Goal: Find contact information: Find contact information

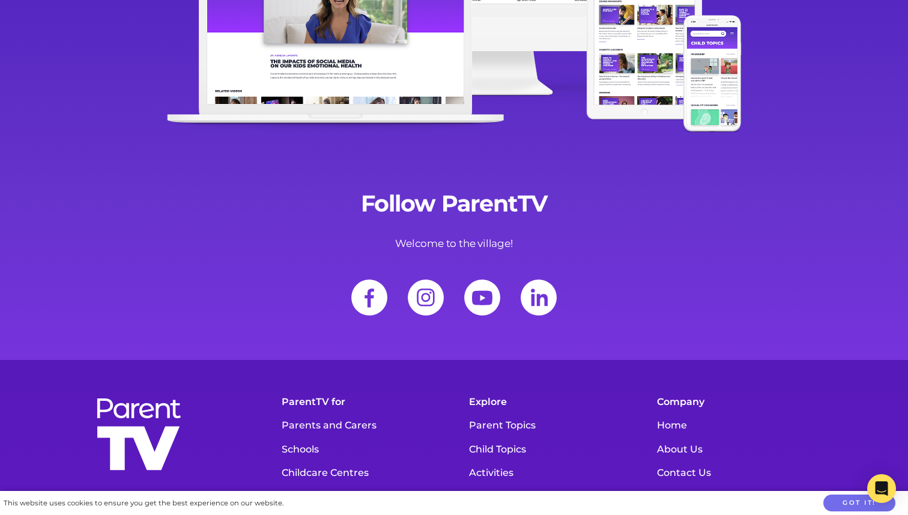
scroll to position [15466, 0]
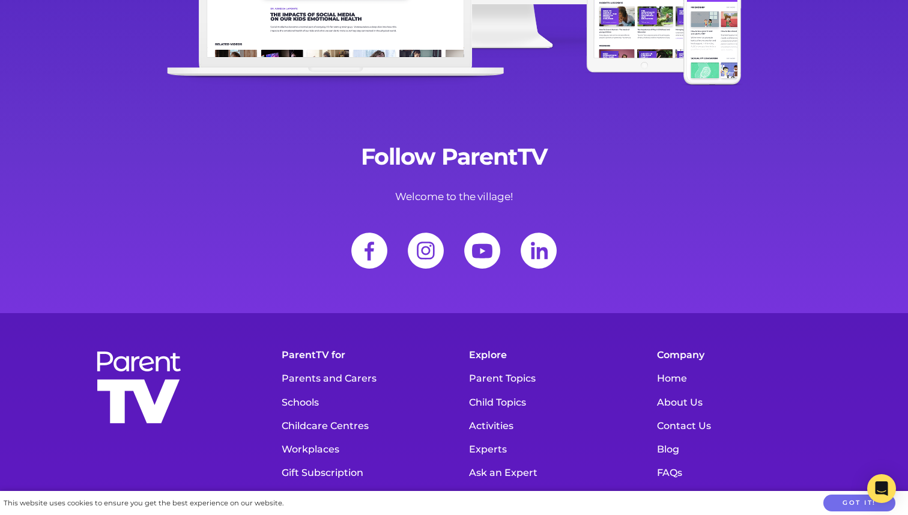
click at [689, 414] on link "Contact Us" at bounding box center [736, 425] width 170 height 23
